Goal: Information Seeking & Learning: Check status

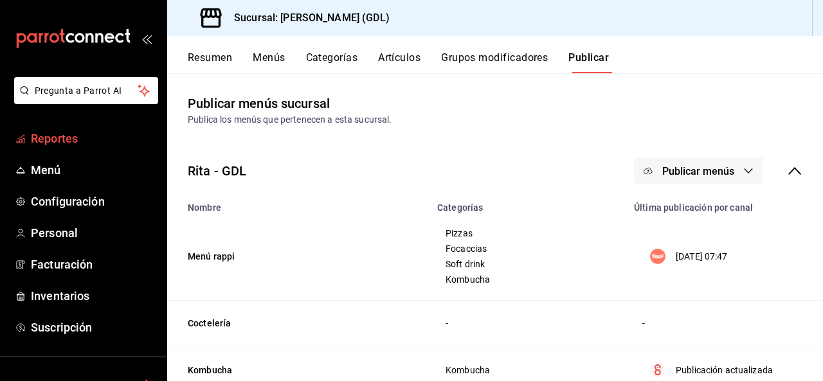
click at [69, 142] on span "Reportes" at bounding box center [93, 138] width 125 height 17
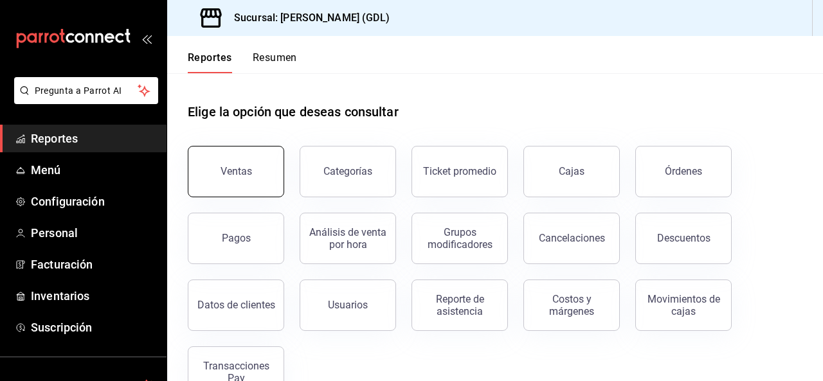
click at [255, 164] on button "Ventas" at bounding box center [236, 171] width 96 height 51
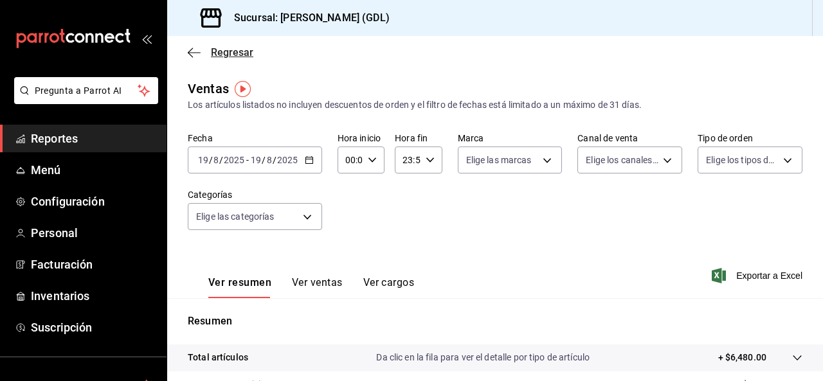
click at [192, 52] on icon "button" at bounding box center [194, 52] width 13 height 1
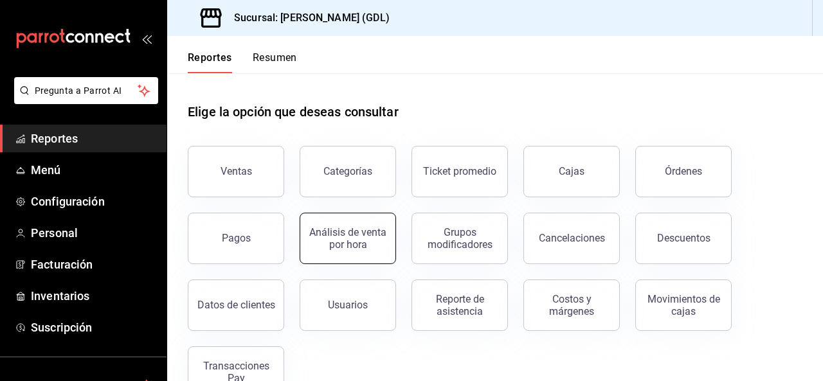
click at [366, 242] on div "Análisis de venta por hora" at bounding box center [348, 238] width 80 height 24
